Goal: Task Accomplishment & Management: Use online tool/utility

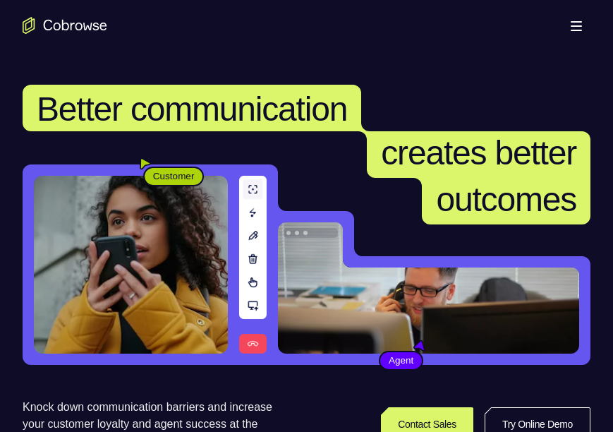
click at [499, 44] on div "Open main menu" at bounding box center [306, 25] width 613 height 51
click at [516, 418] on link "Try Online Demo" at bounding box center [538, 424] width 106 height 34
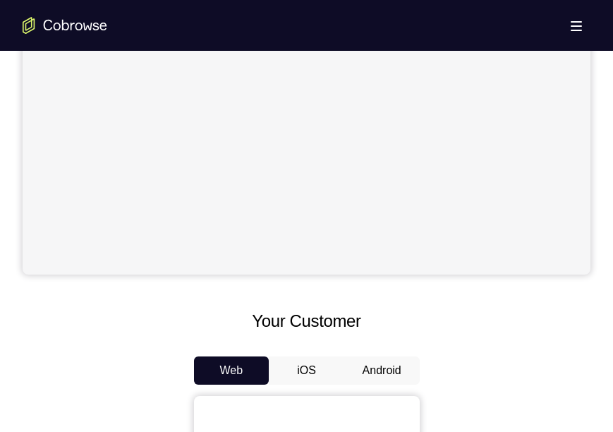
scroll to position [394, 0]
click at [379, 367] on button "Android" at bounding box center [381, 370] width 75 height 28
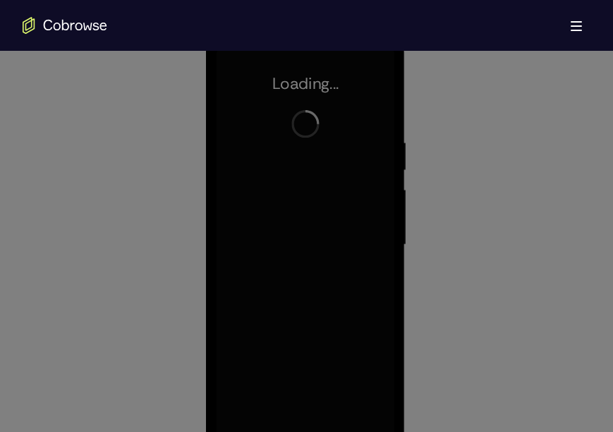
scroll to position [0, 0]
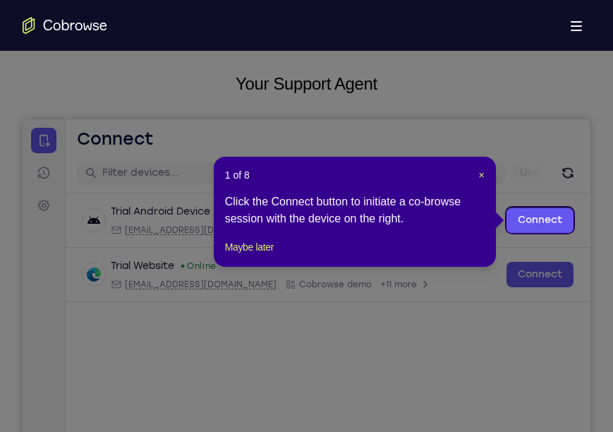
scroll to position [75, 0]
click at [481, 178] on span "×" at bounding box center [482, 175] width 6 height 11
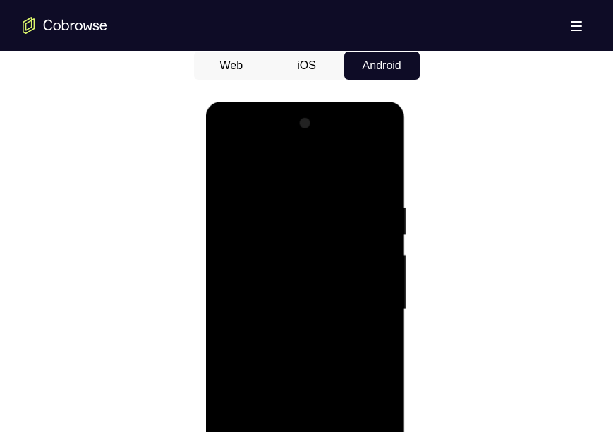
scroll to position [868, 0]
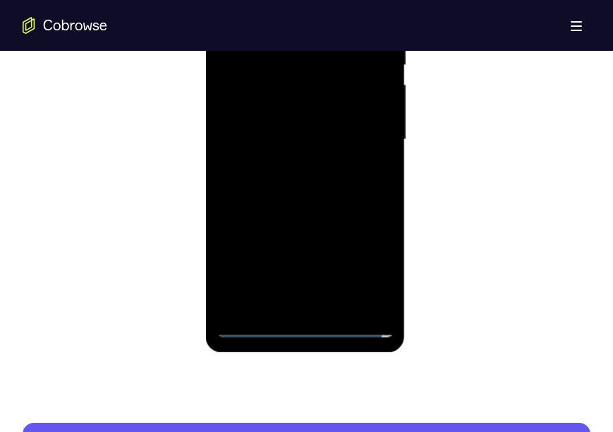
click at [304, 330] on div at bounding box center [306, 139] width 178 height 395
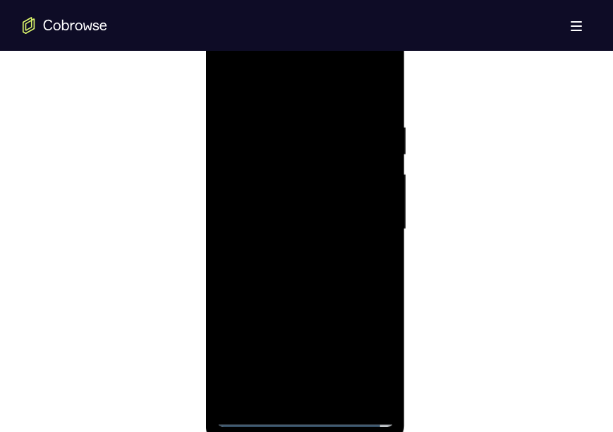
scroll to position [777, 0]
click at [365, 351] on div at bounding box center [306, 229] width 178 height 395
click at [280, 92] on div at bounding box center [306, 229] width 178 height 395
click at [363, 229] on div at bounding box center [306, 229] width 178 height 395
click at [289, 253] on div at bounding box center [306, 229] width 178 height 395
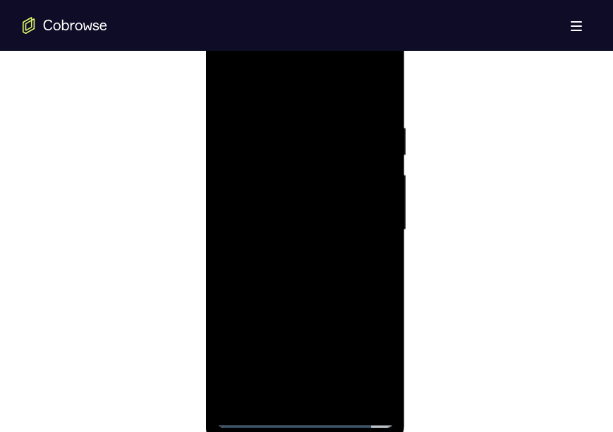
click at [276, 219] on div at bounding box center [306, 229] width 178 height 395
click at [267, 195] on div at bounding box center [306, 229] width 178 height 395
click at [311, 234] on div at bounding box center [306, 229] width 178 height 395
click at [375, 110] on div at bounding box center [306, 229] width 178 height 395
click at [297, 293] on div at bounding box center [306, 229] width 178 height 395
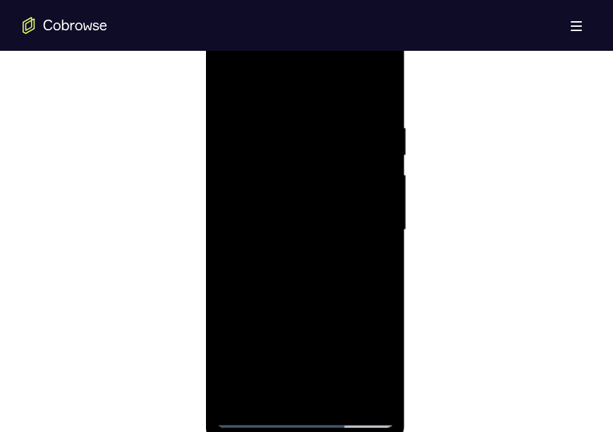
drag, startPoint x: 305, startPoint y: 104, endPoint x: 304, endPoint y: 49, distance: 55.8
click at [304, 49] on div at bounding box center [306, 229] width 178 height 395
click at [343, 404] on div at bounding box center [306, 229] width 178 height 395
click at [287, 300] on div at bounding box center [306, 229] width 178 height 395
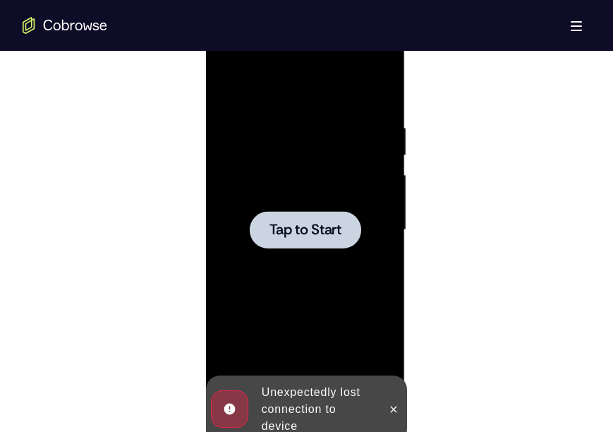
click at [308, 263] on div at bounding box center [306, 229] width 178 height 395
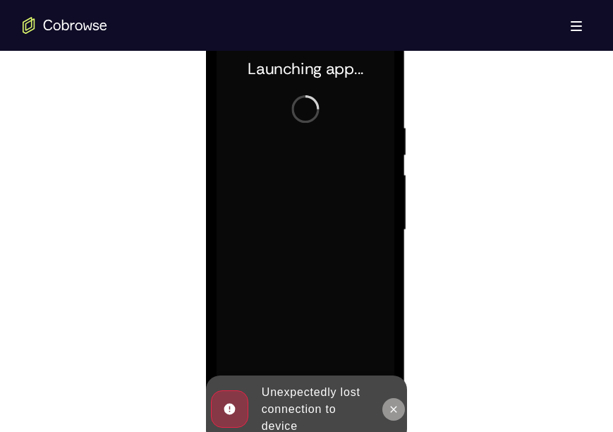
click at [399, 411] on icon at bounding box center [393, 409] width 11 height 11
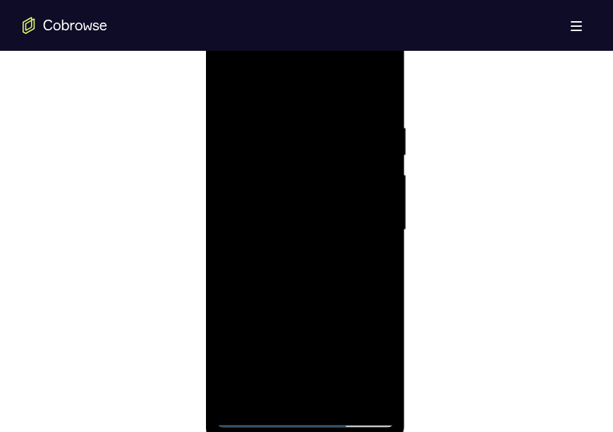
click at [365, 258] on div at bounding box center [306, 229] width 178 height 395
click at [303, 410] on div at bounding box center [306, 229] width 178 height 395
click at [307, 416] on div at bounding box center [306, 229] width 178 height 395
click at [372, 349] on div at bounding box center [306, 229] width 178 height 395
click at [294, 91] on div at bounding box center [306, 229] width 178 height 395
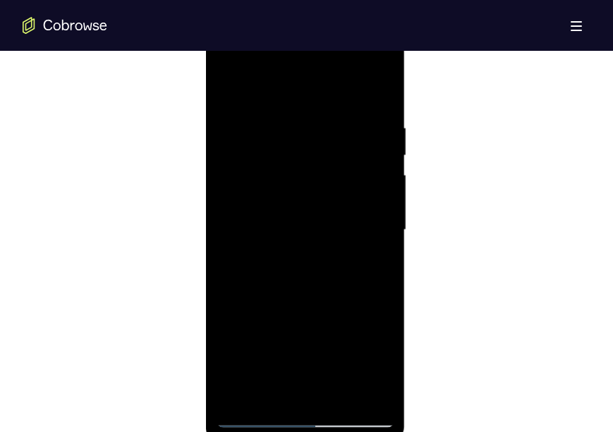
click at [366, 234] on div at bounding box center [306, 229] width 178 height 395
click at [290, 258] on div at bounding box center [306, 229] width 178 height 395
click at [290, 214] on div at bounding box center [306, 229] width 178 height 395
click at [315, 169] on div at bounding box center [306, 229] width 178 height 395
click at [301, 204] on div at bounding box center [306, 229] width 178 height 395
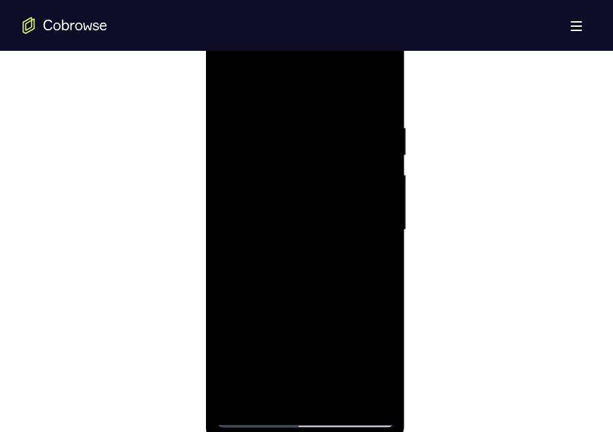
click at [298, 234] on div at bounding box center [306, 229] width 178 height 395
click at [339, 280] on div at bounding box center [306, 229] width 178 height 395
click at [302, 266] on div at bounding box center [306, 229] width 178 height 395
click at [377, 100] on div at bounding box center [306, 229] width 178 height 395
click at [337, 399] on div at bounding box center [306, 229] width 178 height 395
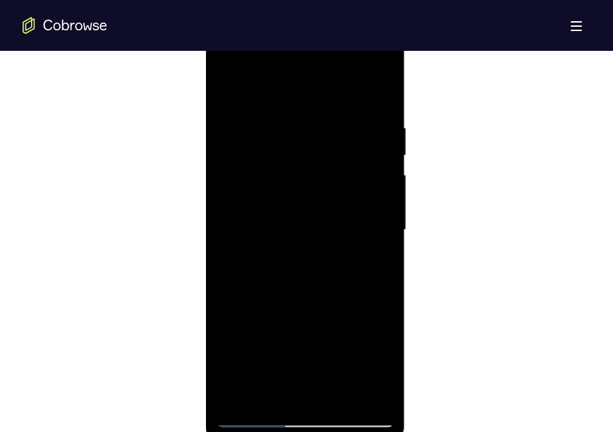
click at [301, 308] on div at bounding box center [306, 229] width 178 height 395
click at [255, 416] on div at bounding box center [306, 229] width 178 height 395
click at [385, 85] on div at bounding box center [306, 229] width 178 height 395
drag, startPoint x: 346, startPoint y: 154, endPoint x: 341, endPoint y: 365, distance: 211.7
click at [341, 365] on div at bounding box center [306, 229] width 178 height 395
